Goal: Information Seeking & Learning: Check status

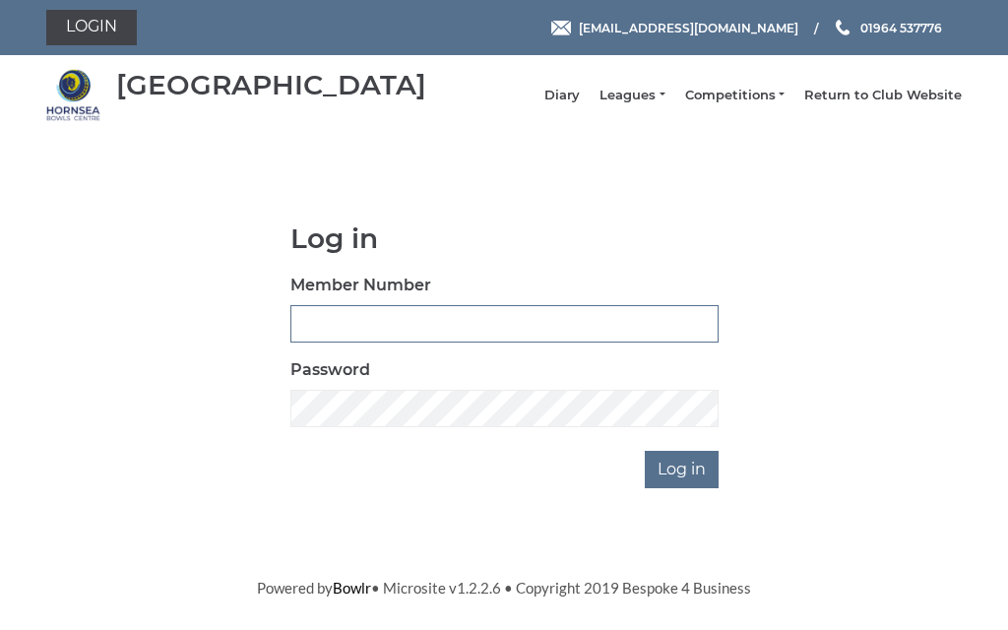
click at [404, 332] on input "Member Number" at bounding box center [504, 323] width 428 height 37
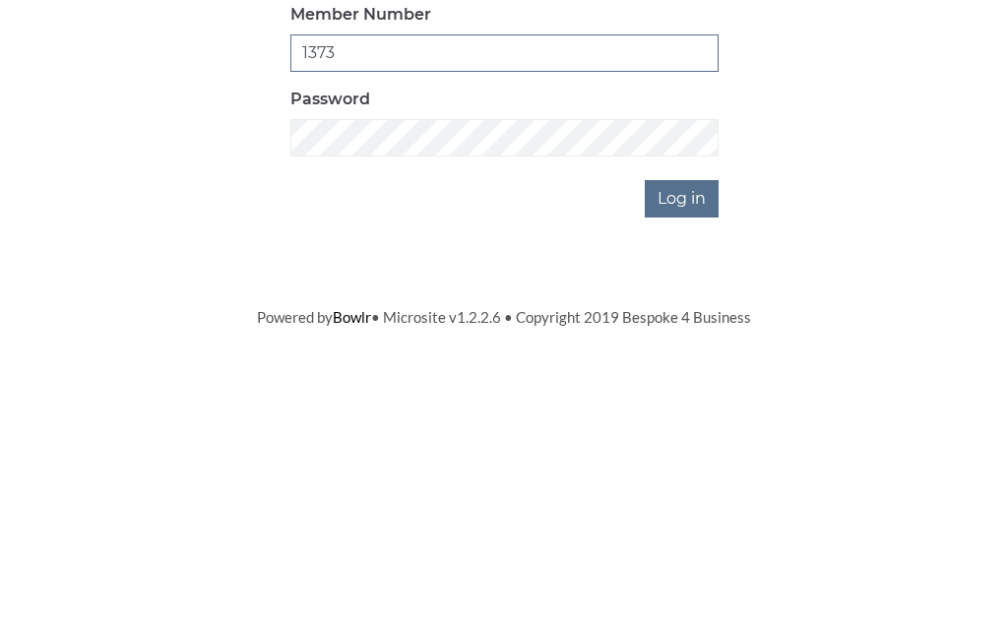
type input "1373"
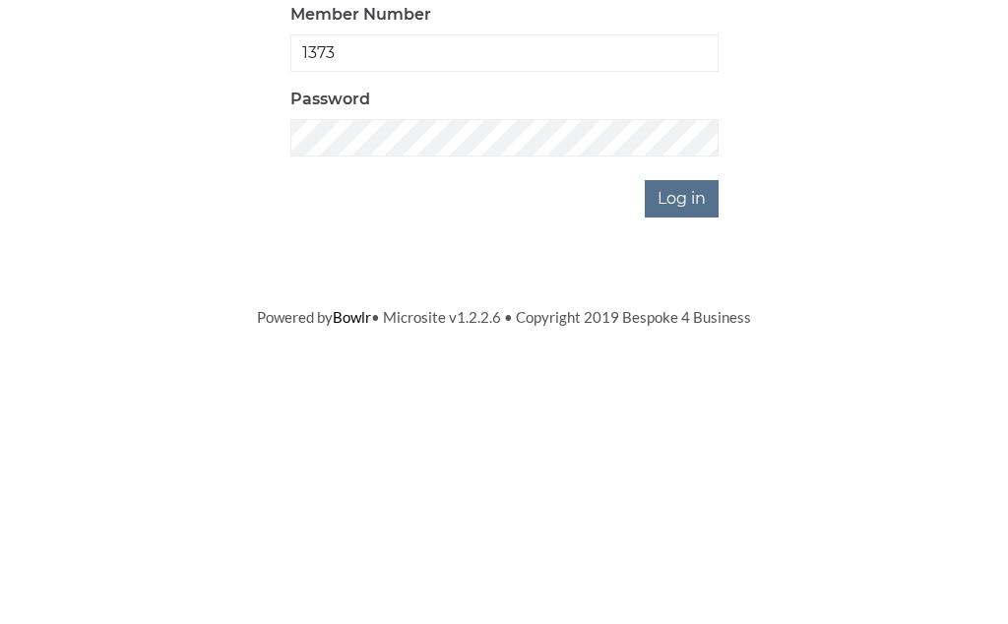
click at [700, 451] on input "Log in" at bounding box center [682, 469] width 74 height 37
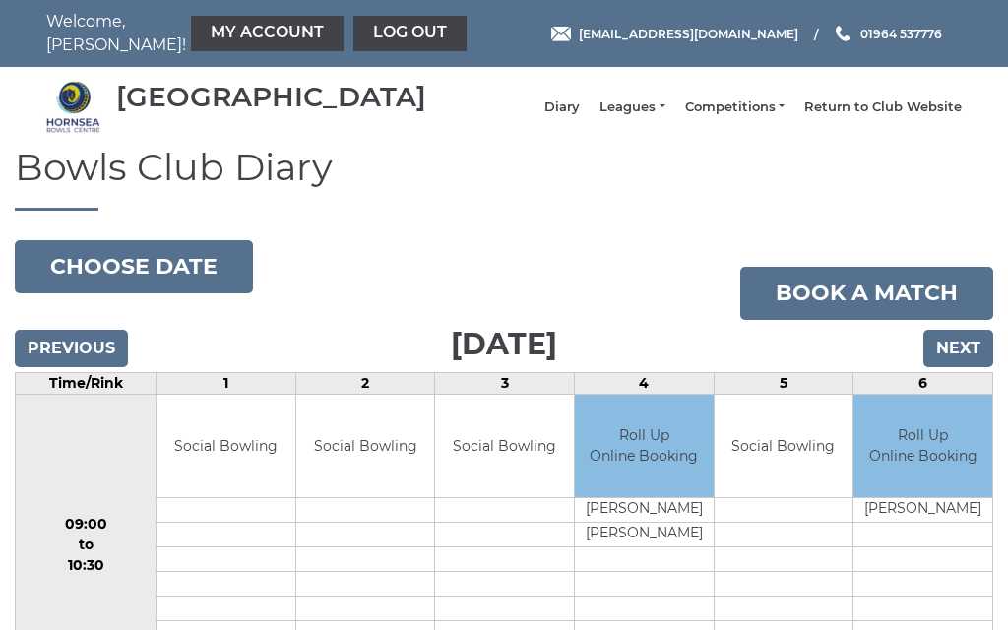
click at [658, 116] on link "Leagues" at bounding box center [632, 107] width 65 height 18
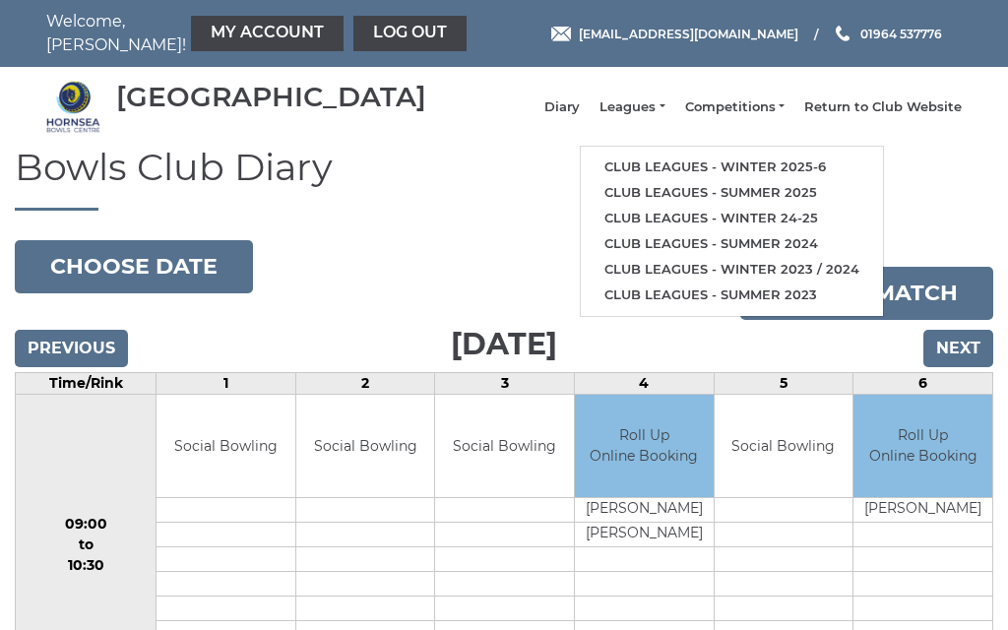
click at [729, 175] on link "Club leagues - Winter 2025-6" at bounding box center [732, 168] width 302 height 26
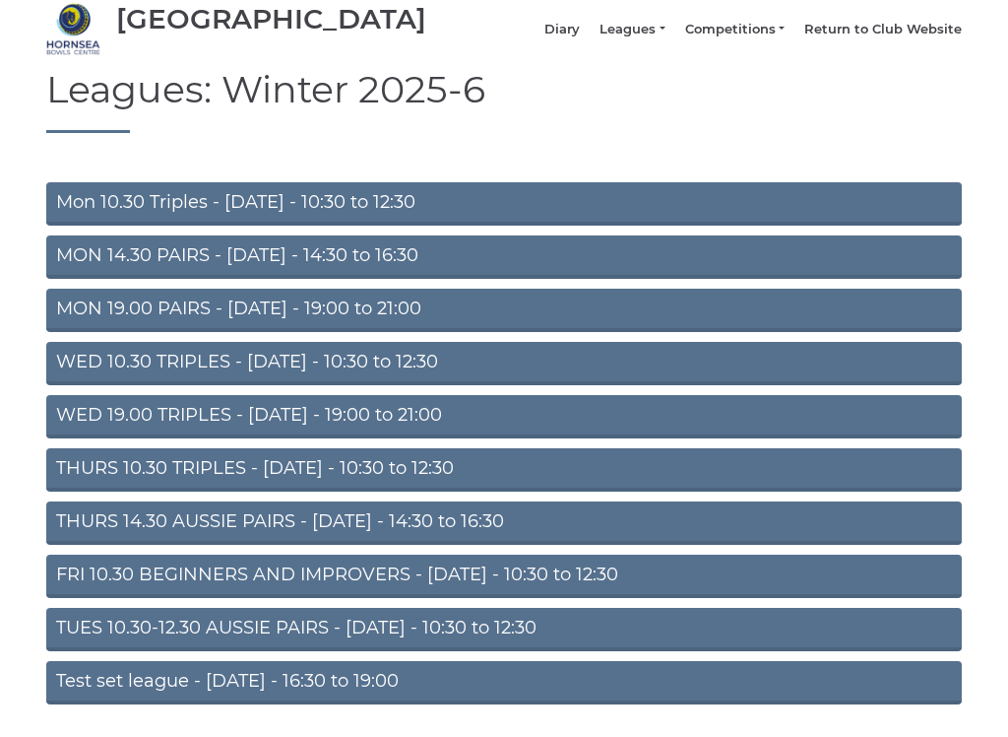
scroll to position [111, 0]
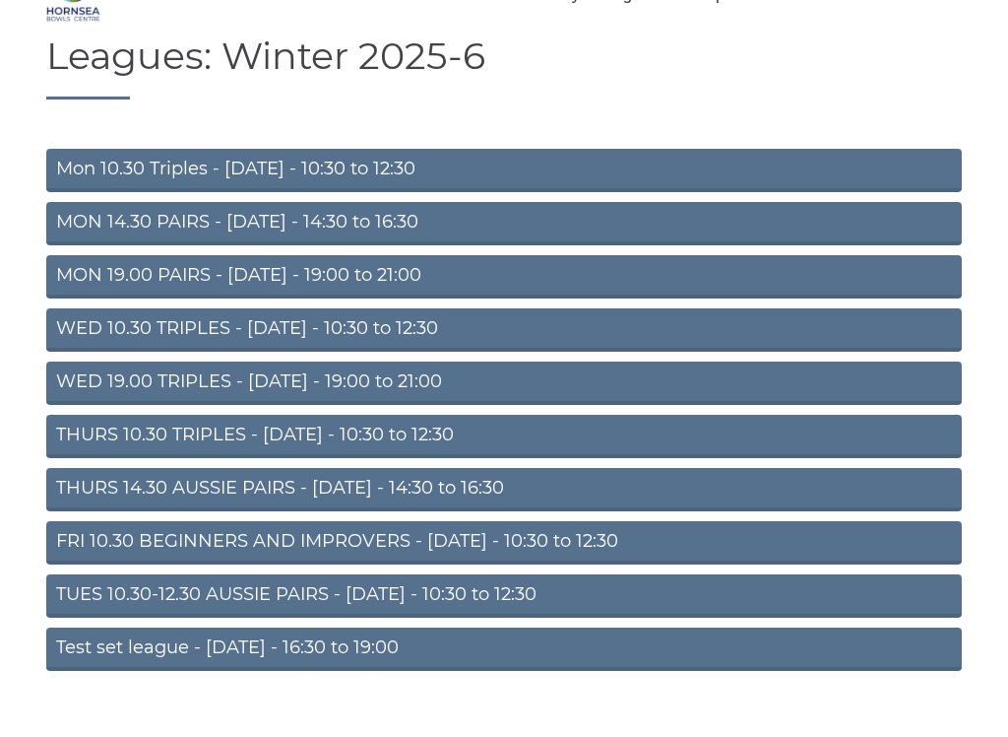
click at [259, 509] on link "THURS 14.30 AUSSIE PAIRS - [DATE] - 14:30 to 16:30" at bounding box center [504, 489] width 916 height 43
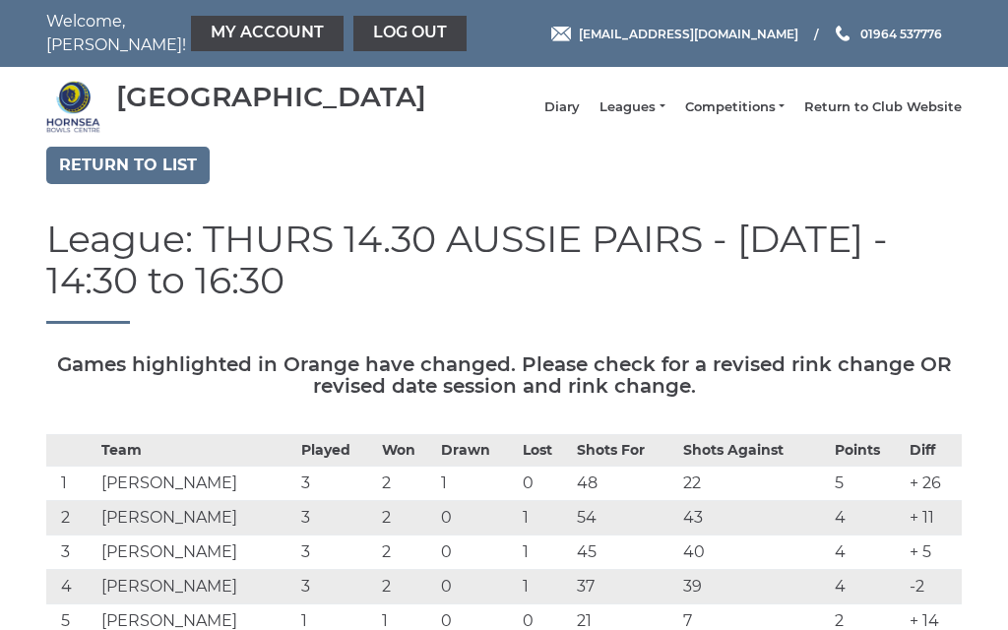
click at [580, 116] on link "Diary" at bounding box center [562, 107] width 35 height 18
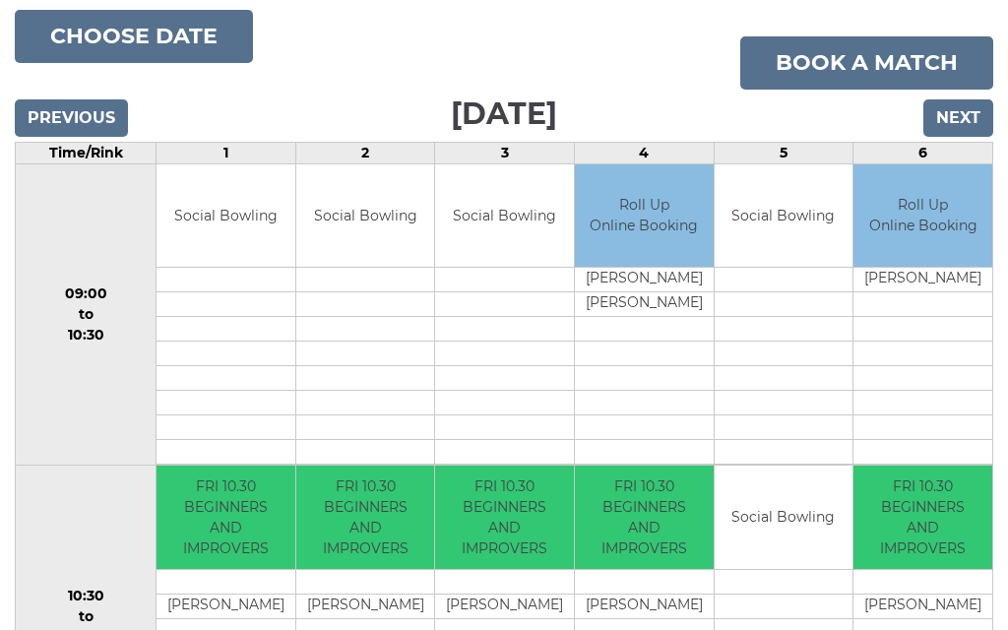
scroll to position [229, 0]
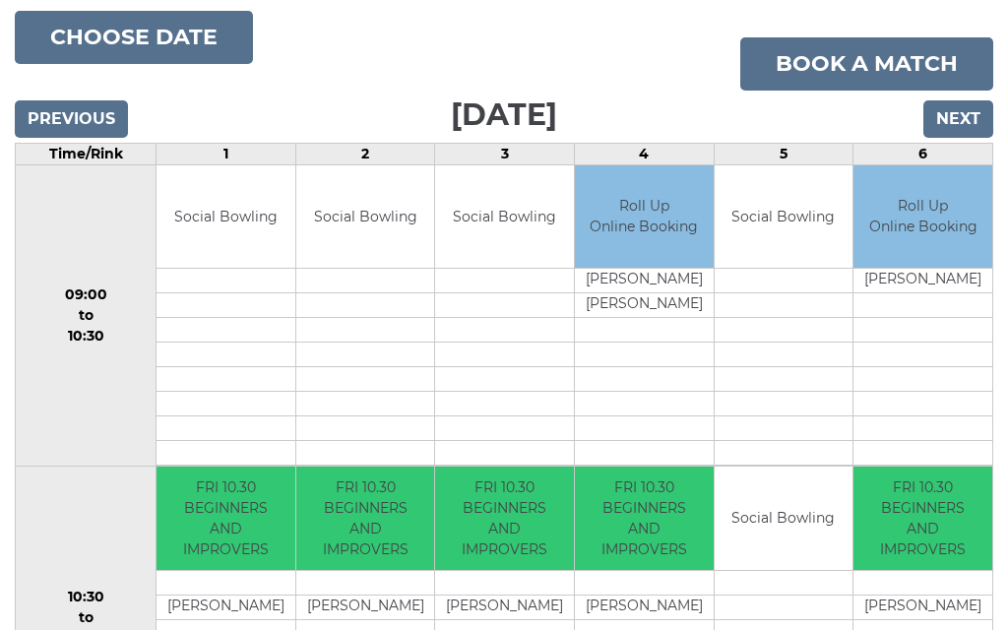
click at [972, 129] on input "Next" at bounding box center [959, 118] width 70 height 37
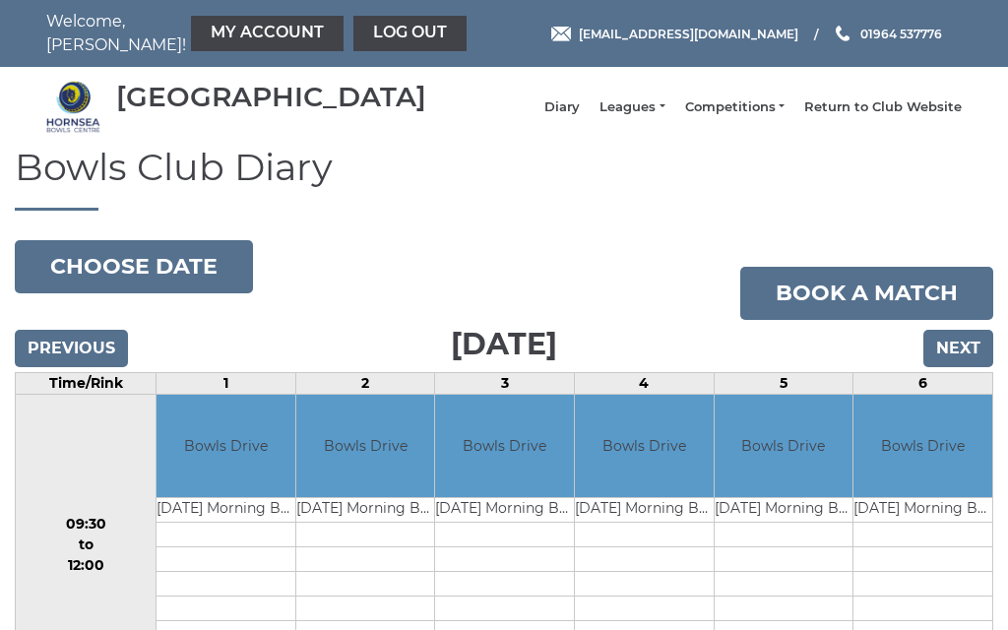
click at [970, 367] on input "Next" at bounding box center [959, 348] width 70 height 37
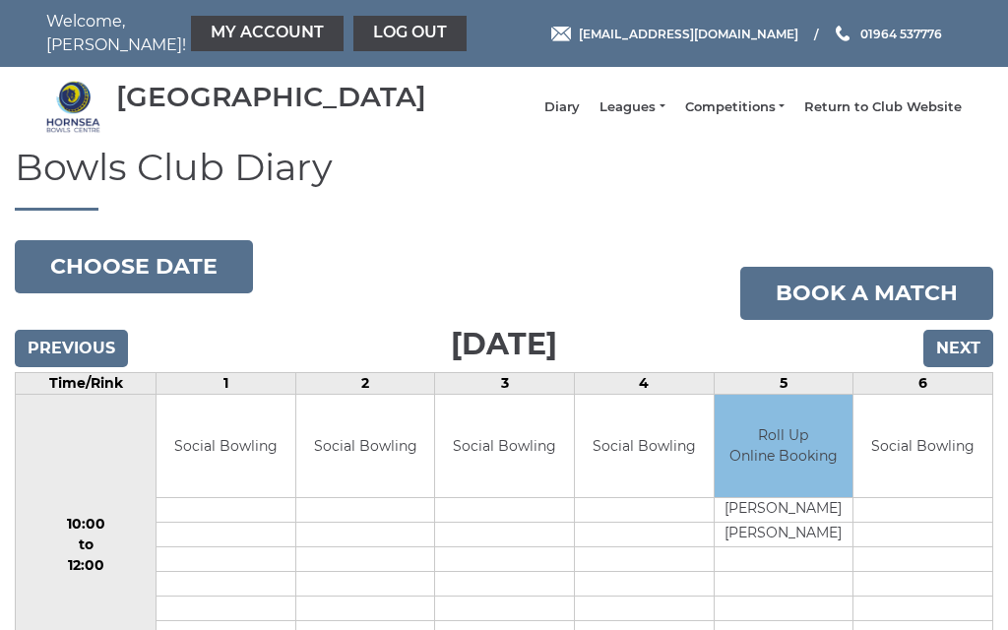
click at [970, 367] on input "Next" at bounding box center [959, 348] width 70 height 37
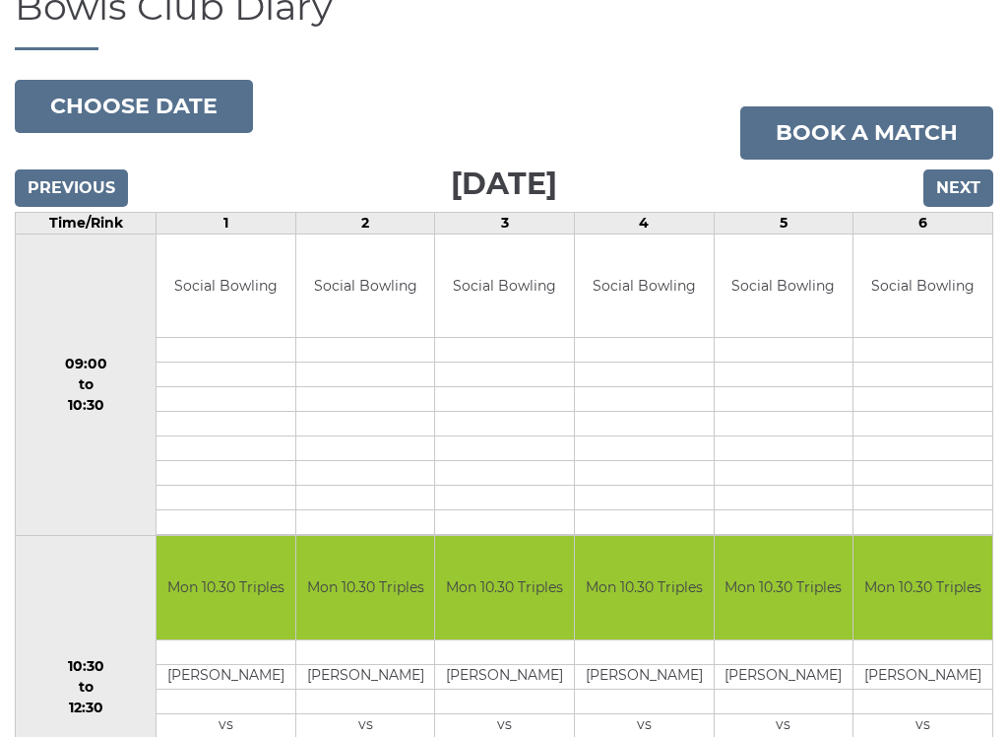
scroll to position [126, 0]
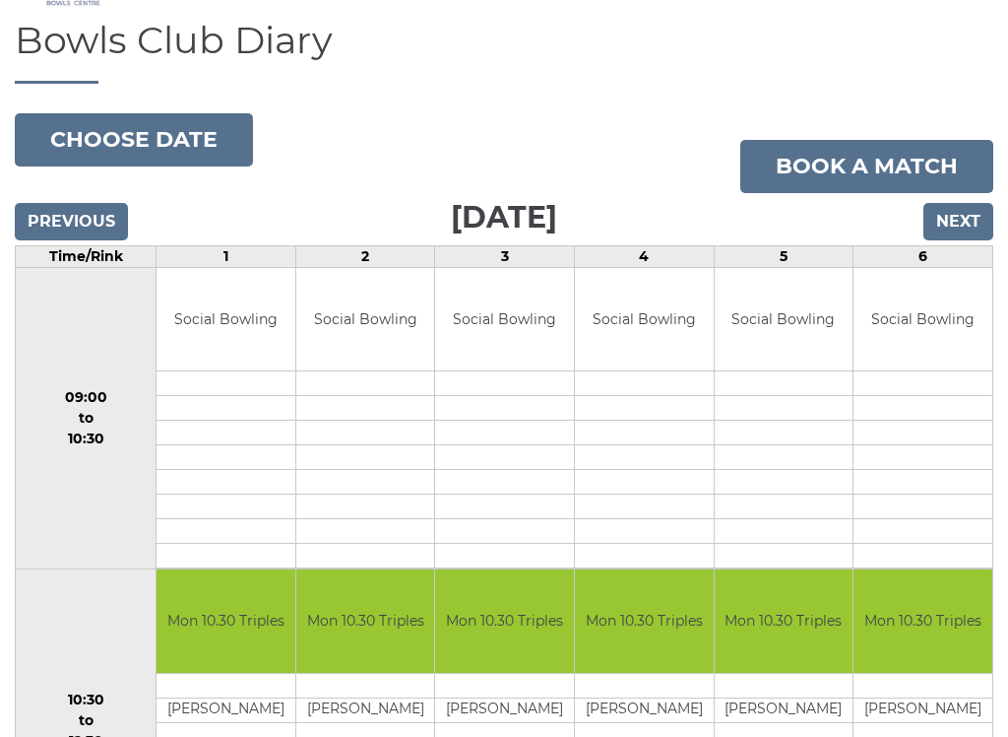
click at [959, 241] on input "Next" at bounding box center [959, 222] width 70 height 37
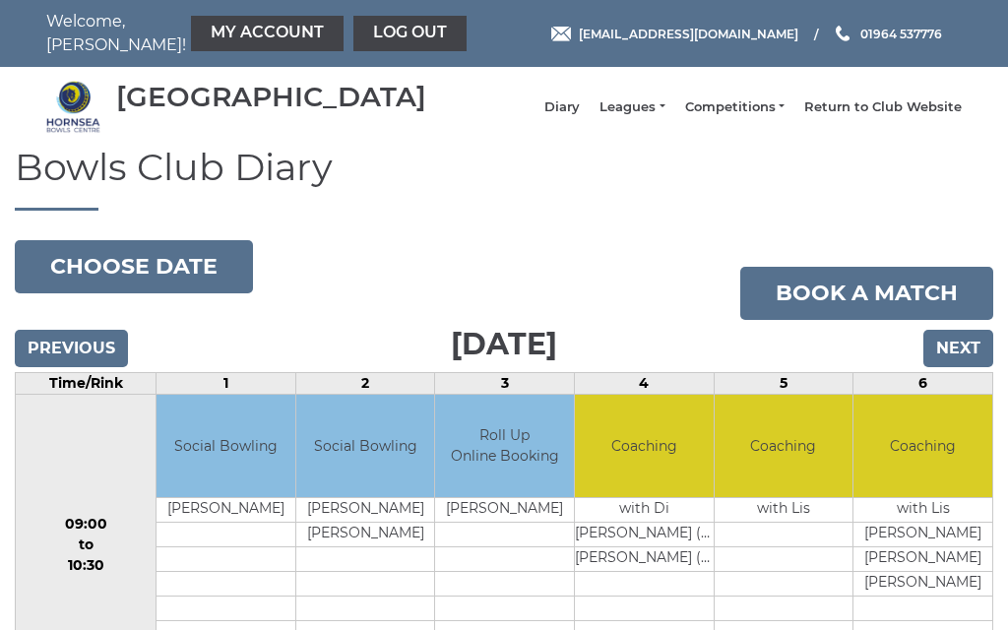
click at [960, 357] on input "Next" at bounding box center [959, 348] width 70 height 37
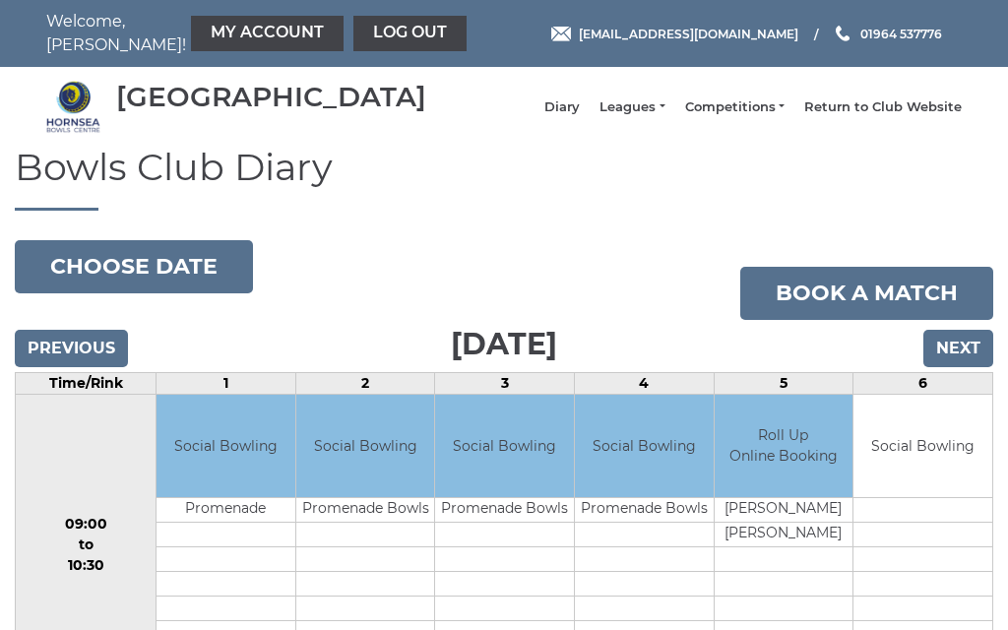
click at [958, 366] on input "Next" at bounding box center [959, 348] width 70 height 37
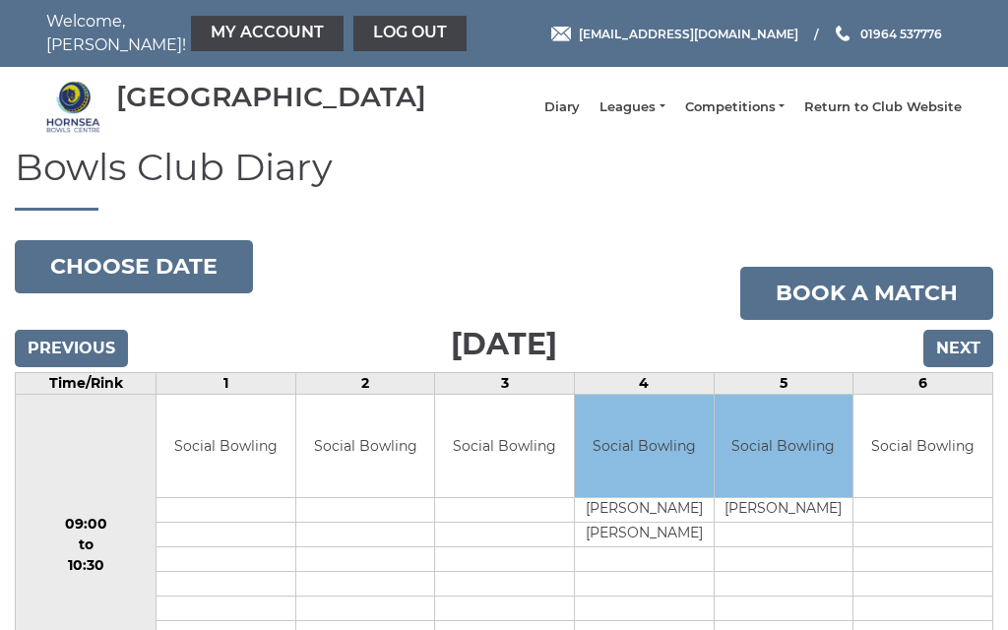
click at [959, 366] on input "Next" at bounding box center [959, 348] width 70 height 37
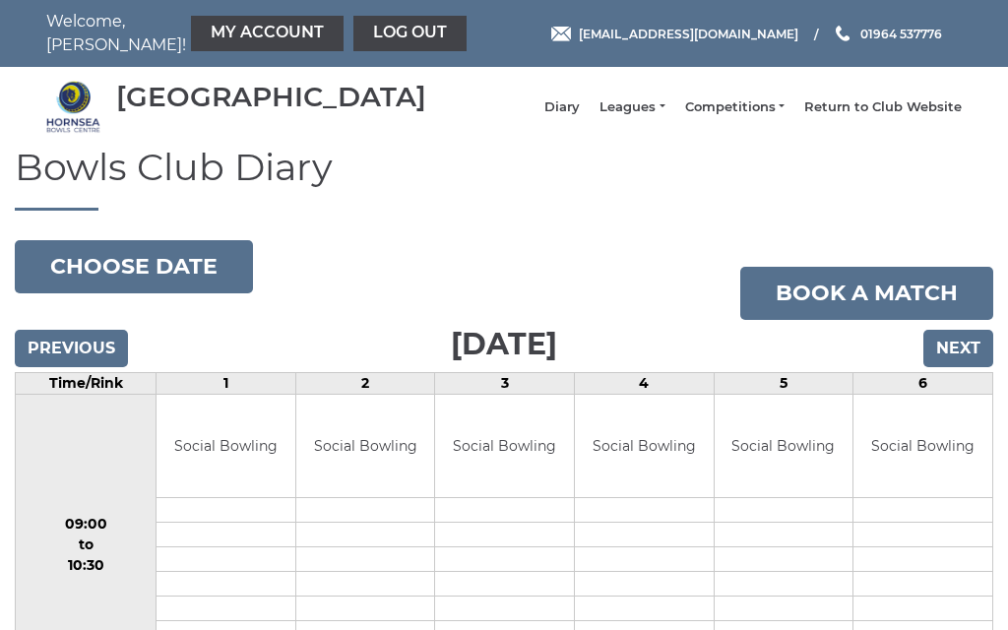
click at [77, 367] on input "Previous" at bounding box center [71, 348] width 113 height 37
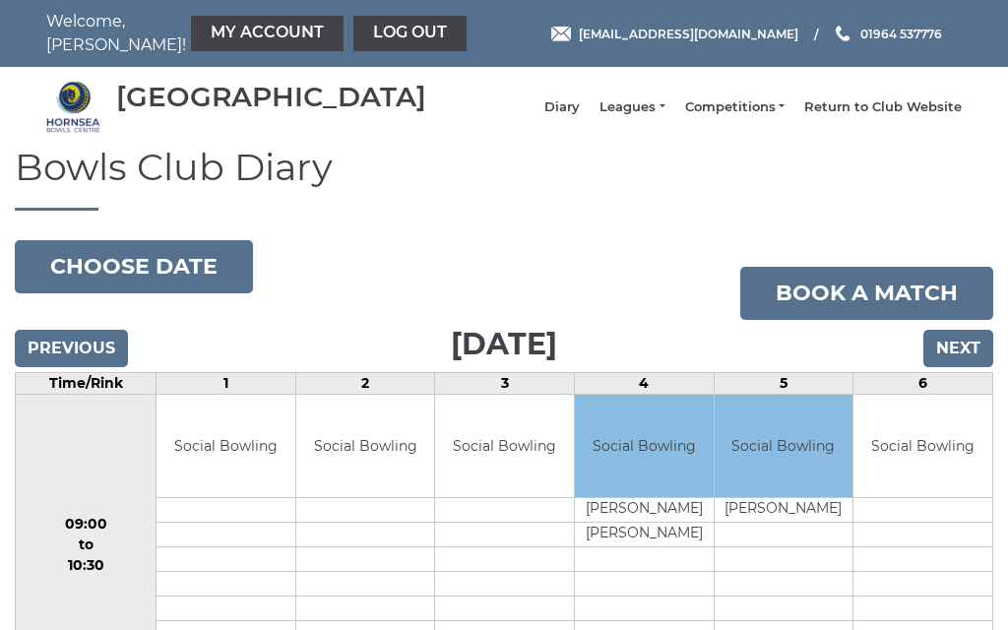
click at [69, 367] on input "Previous" at bounding box center [71, 348] width 113 height 37
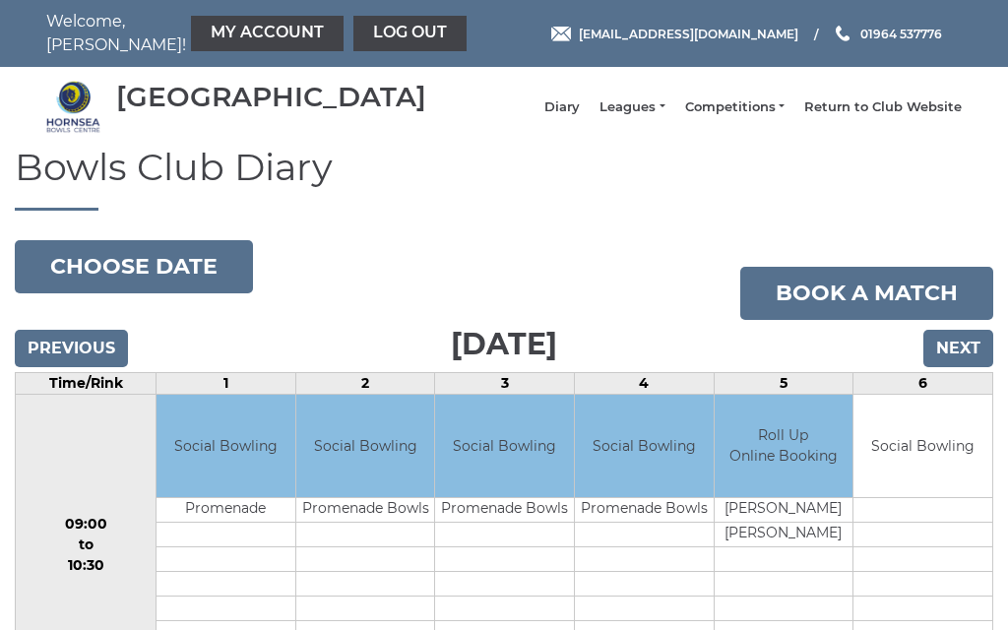
click at [77, 367] on input "Previous" at bounding box center [71, 348] width 113 height 37
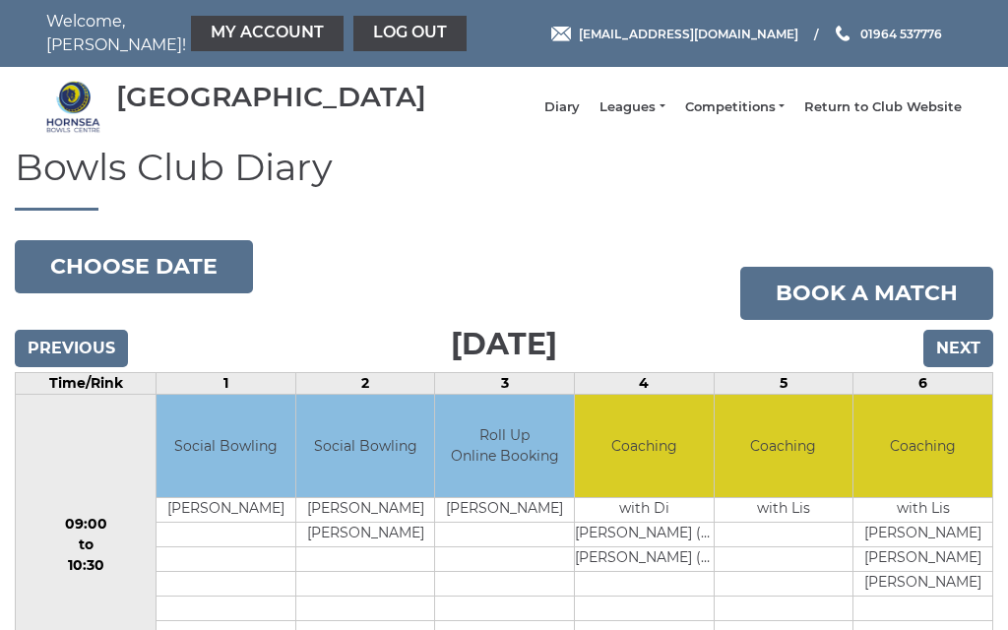
click at [96, 367] on input "Previous" at bounding box center [71, 348] width 113 height 37
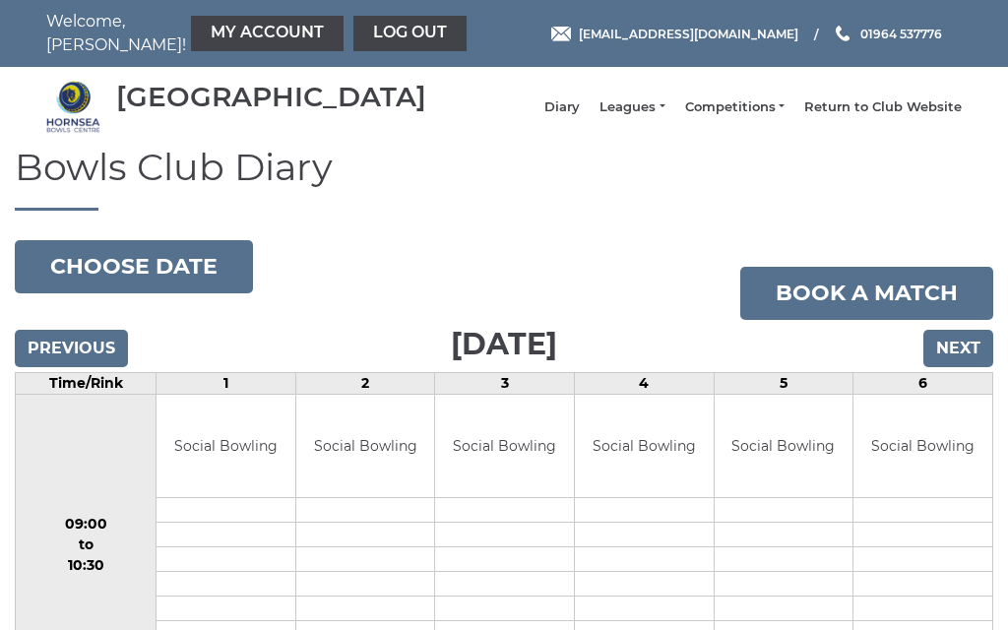
click at [665, 116] on link "Leagues" at bounding box center [632, 107] width 65 height 18
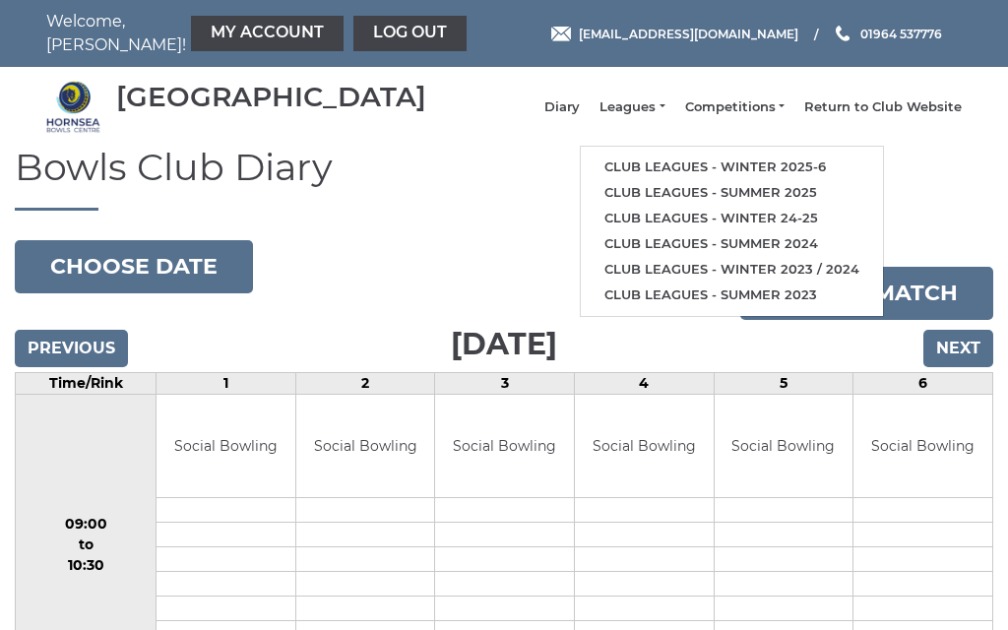
click at [766, 175] on link "Club leagues - Winter 2025-6" at bounding box center [732, 168] width 302 height 26
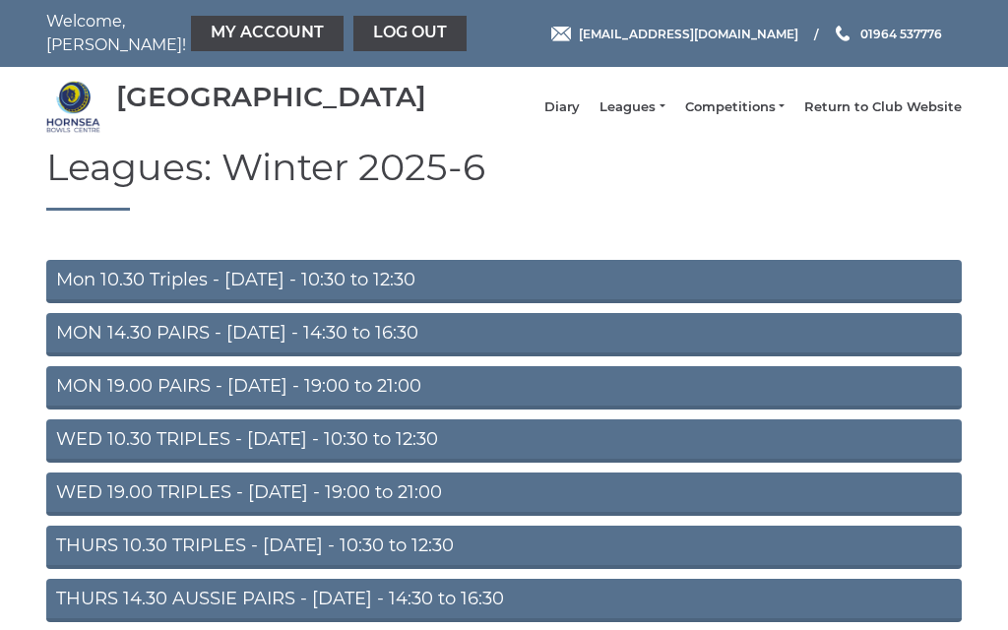
click at [291, 303] on link "Mon 10.30 Triples - [DATE] - 10:30 to 12:30" at bounding box center [504, 281] width 916 height 43
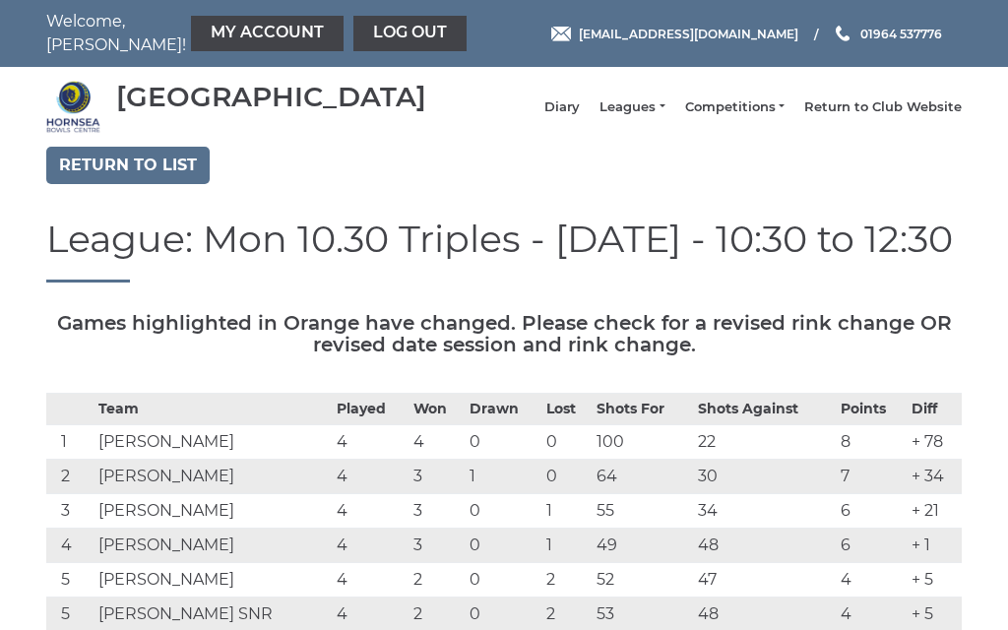
click at [358, 37] on link "Log out" at bounding box center [409, 33] width 113 height 35
